Goal: Task Accomplishment & Management: Manage account settings

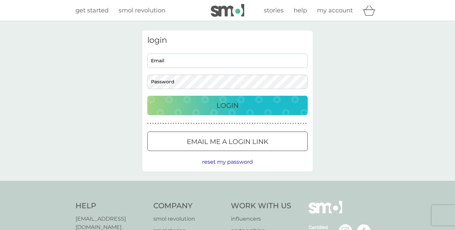
click at [176, 60] on input "Email" at bounding box center [227, 60] width 160 height 14
type input "mail@katiewake.com"
click at [222, 105] on p "Login" at bounding box center [228, 105] width 22 height 11
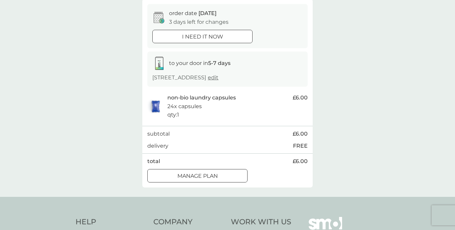
scroll to position [68, 0]
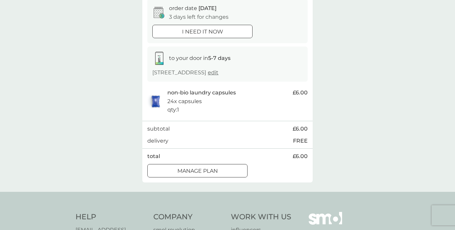
click at [205, 174] on div at bounding box center [197, 170] width 24 height 7
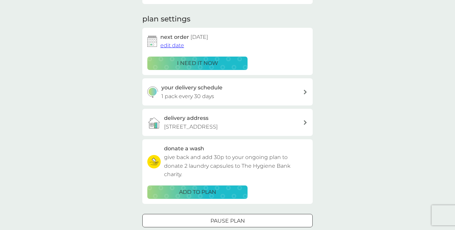
scroll to position [78, 0]
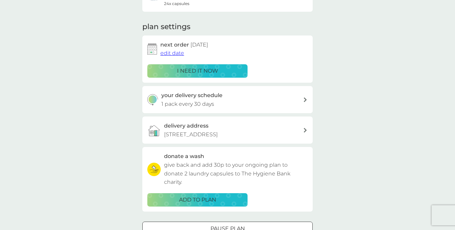
click at [219, 101] on div "your delivery schedule 1 pack every 30 days" at bounding box center [232, 99] width 142 height 17
select select "28"
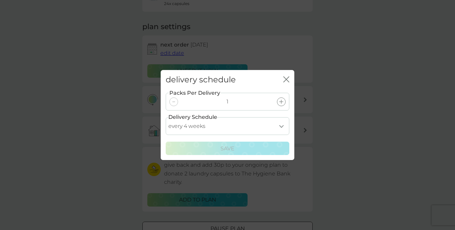
click at [287, 79] on icon "close" at bounding box center [287, 79] width 3 height 5
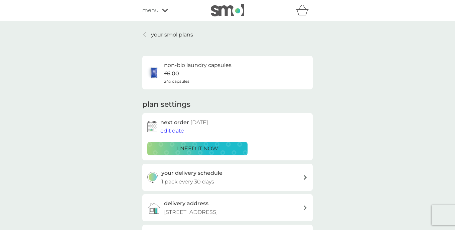
scroll to position [0, 0]
